Goal: Information Seeking & Learning: Learn about a topic

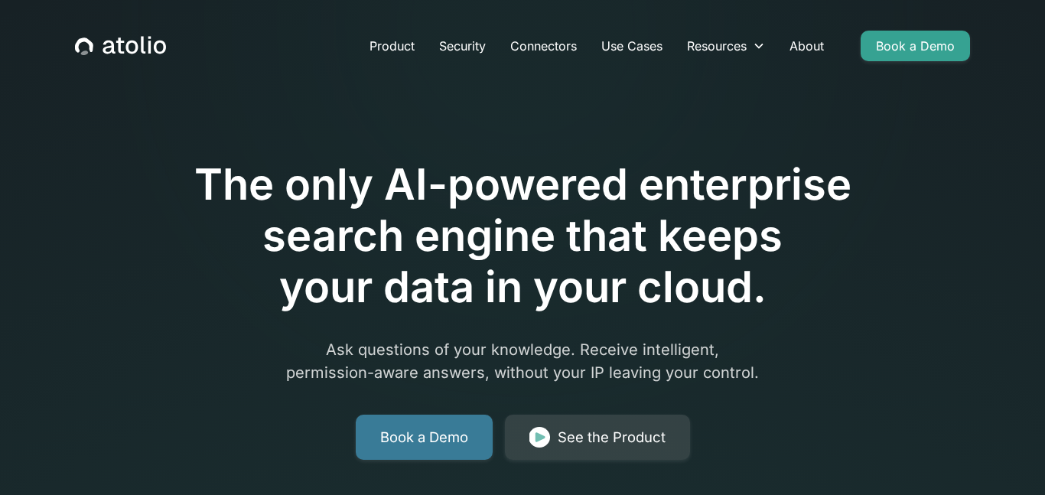
click at [448, 448] on link "Book a Demo" at bounding box center [424, 438] width 137 height 46
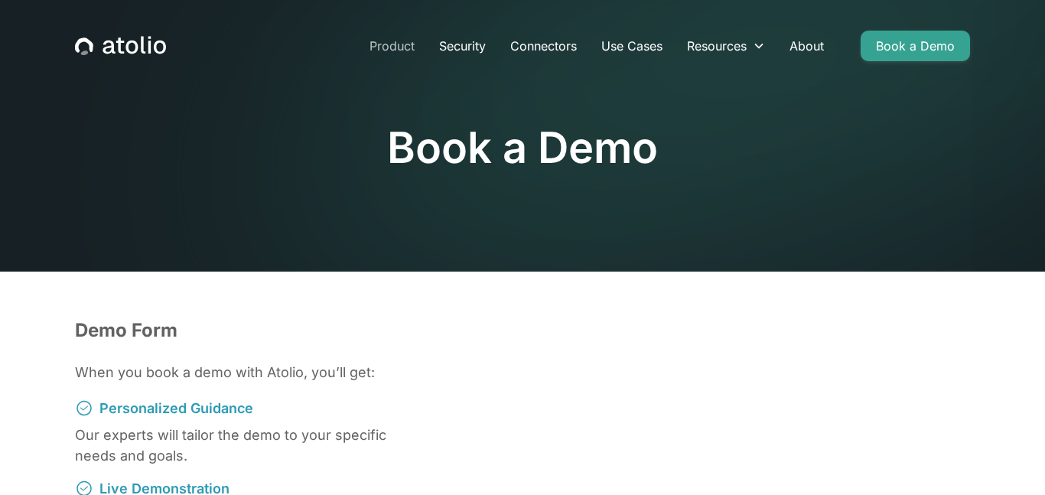
click at [409, 47] on link "Product" at bounding box center [392, 46] width 70 height 31
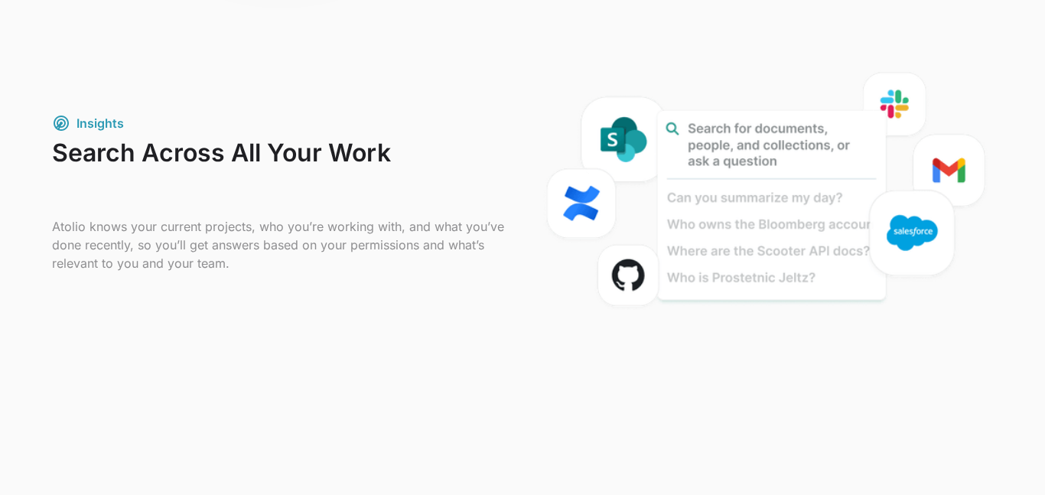
scroll to position [981, 0]
